Goal: Transaction & Acquisition: Subscribe to service/newsletter

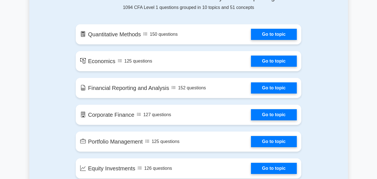
scroll to position [470, 0]
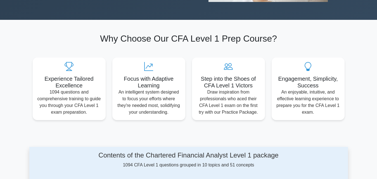
drag, startPoint x: 382, startPoint y: 78, endPoint x: 366, endPoint y: 31, distance: 49.6
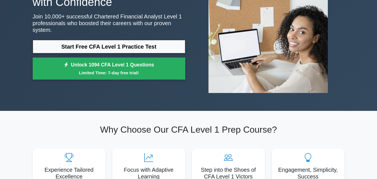
scroll to position [58, 0]
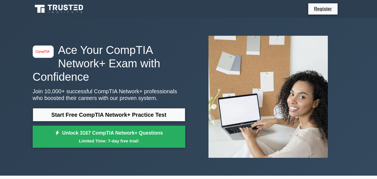
click at [110, 143] on small "Limited Time: 7-day free trial!" at bounding box center [109, 141] width 139 height 6
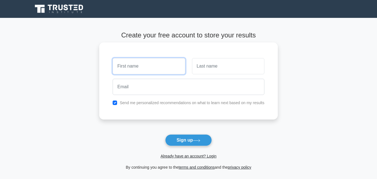
click at [138, 71] on input "text" at bounding box center [149, 66] width 72 height 16
type input "K"
type input "Isaac"
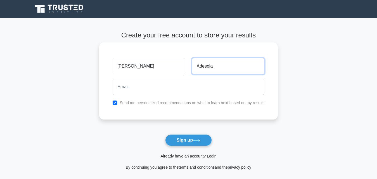
type input "Adesola"
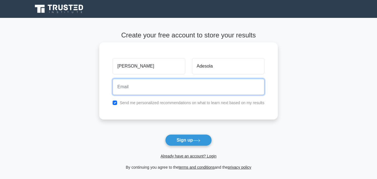
click at [153, 80] on input "email" at bounding box center [189, 87] width 152 height 16
paste input "ebenezerisaacadesola@gmail.com"
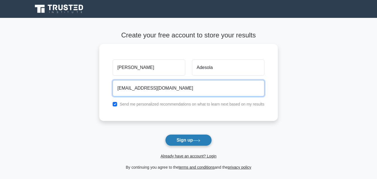
type input "ebenezerisaacadesola@gmail.com"
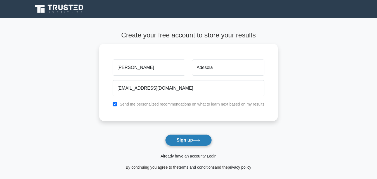
click at [194, 139] on button "Sign up" at bounding box center [188, 140] width 47 height 12
